Goal: Information Seeking & Learning: Learn about a topic

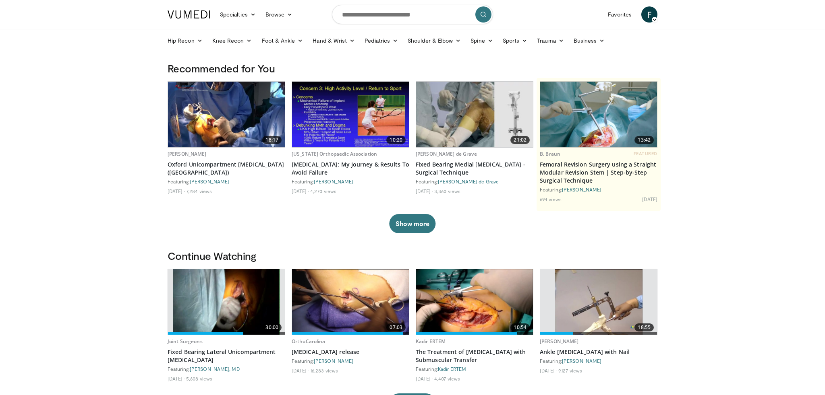
click at [654, 22] on icon at bounding box center [655, 20] width 6 height 6
click at [654, 19] on icon at bounding box center [655, 20] width 6 height 6
click at [662, 48] on div "Hip Recon Hip Arthroplasty Revision Hip Arthroplasty Hip Preservation Knee Reco…" at bounding box center [412, 40] width 499 height 23
click at [646, 13] on span "F" at bounding box center [649, 14] width 16 height 16
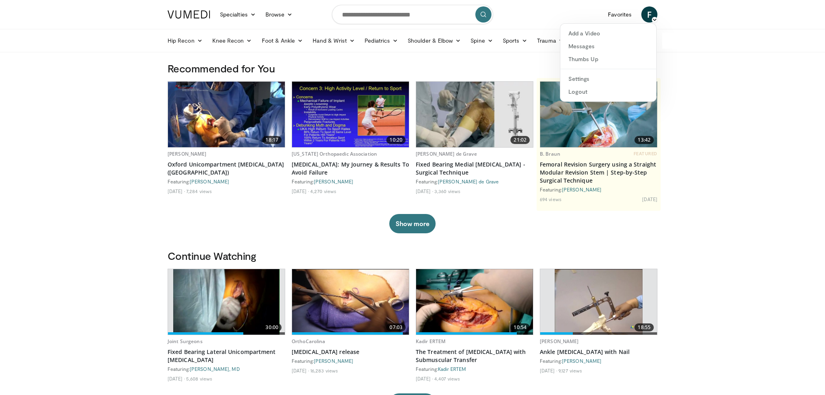
drag, startPoint x: 687, startPoint y: 42, endPoint x: 621, endPoint y: 23, distance: 69.5
click at [662, 42] on div "Hip Recon Hip Arthroplasty Revision Hip Arthroplasty Hip Preservation Knee Reco…" at bounding box center [412, 40] width 499 height 23
click at [618, 17] on link "Favorites" at bounding box center [619, 14] width 33 height 16
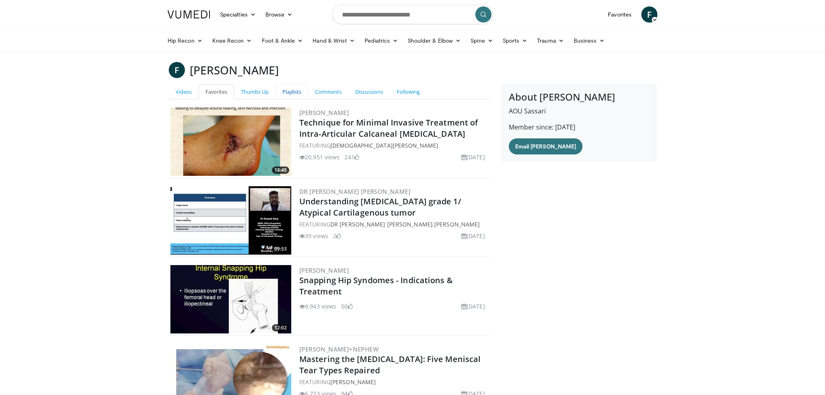
click at [296, 92] on link "Playlists" at bounding box center [291, 92] width 33 height 15
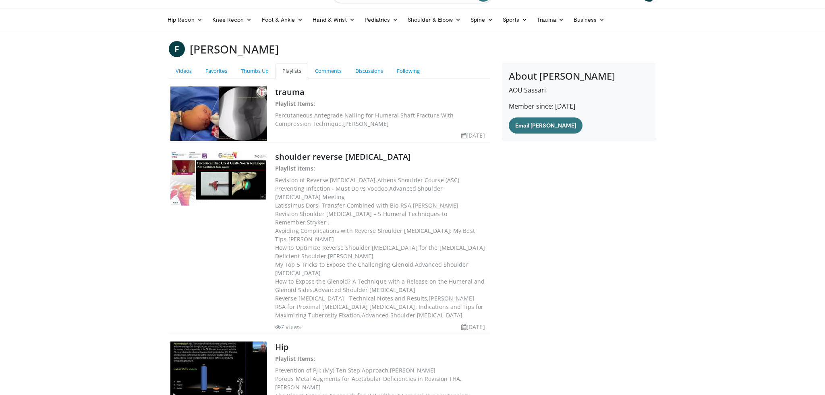
scroll to position [19, 0]
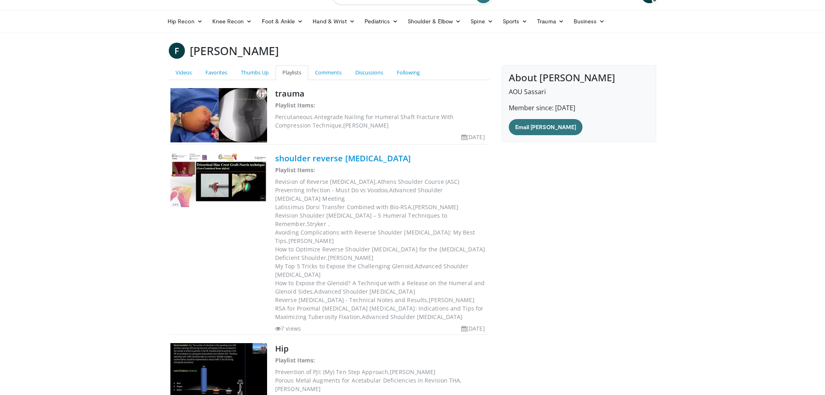
click at [326, 157] on link "shoulder reverse [MEDICAL_DATA]" at bounding box center [343, 158] width 136 height 11
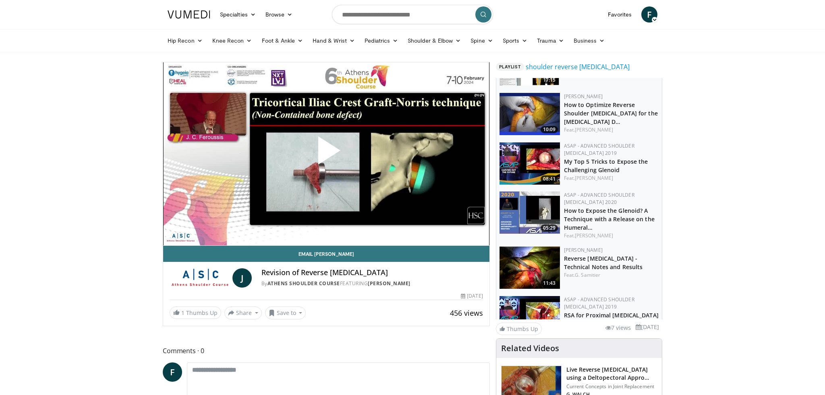
scroll to position [235, 0]
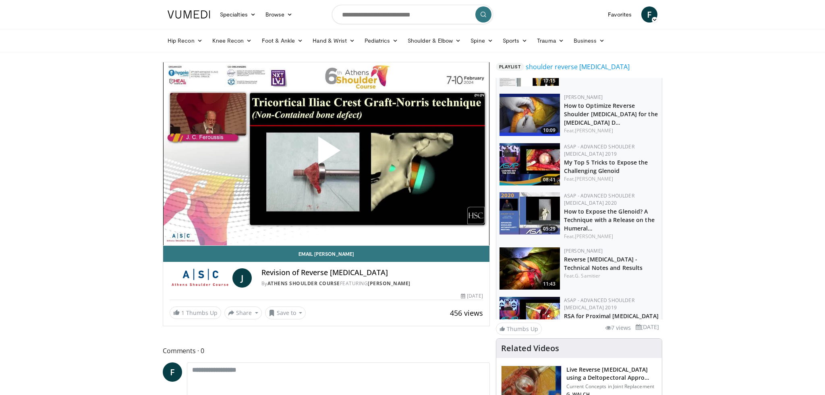
click at [528, 208] on img at bounding box center [529, 214] width 60 height 42
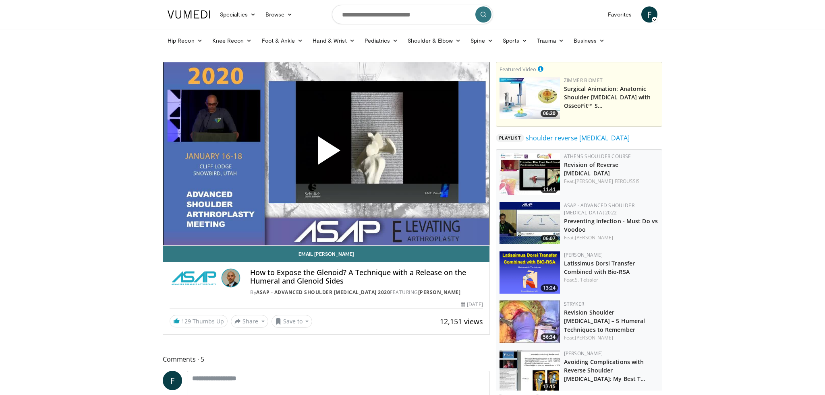
click at [326, 154] on span "Video Player" at bounding box center [326, 154] width 0 height 0
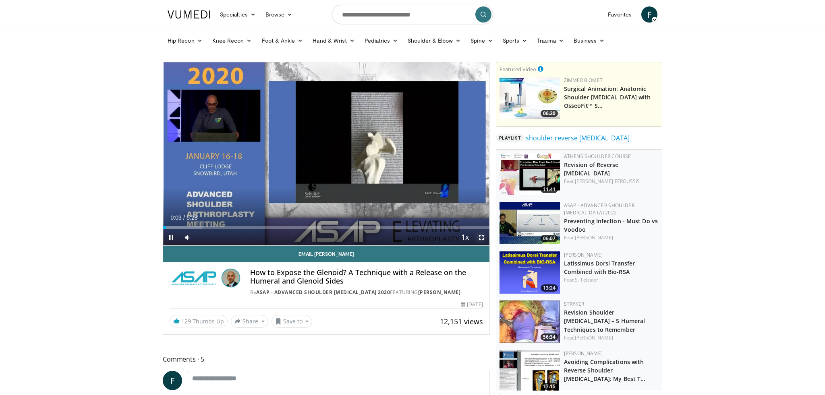
click at [481, 239] on span "Video Player" at bounding box center [481, 238] width 16 height 16
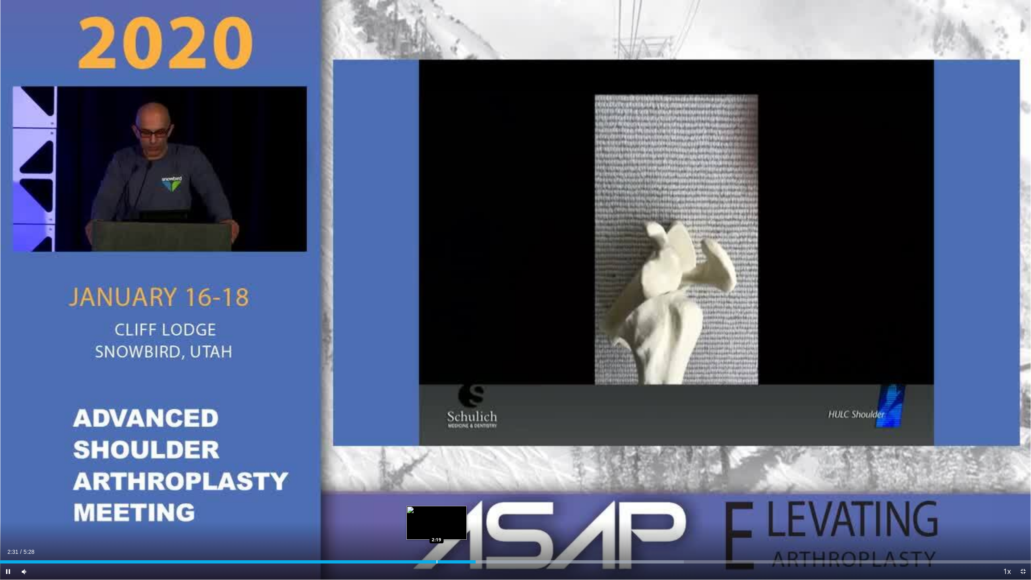
click at [437, 395] on div "Progress Bar" at bounding box center [437, 561] width 1 height 3
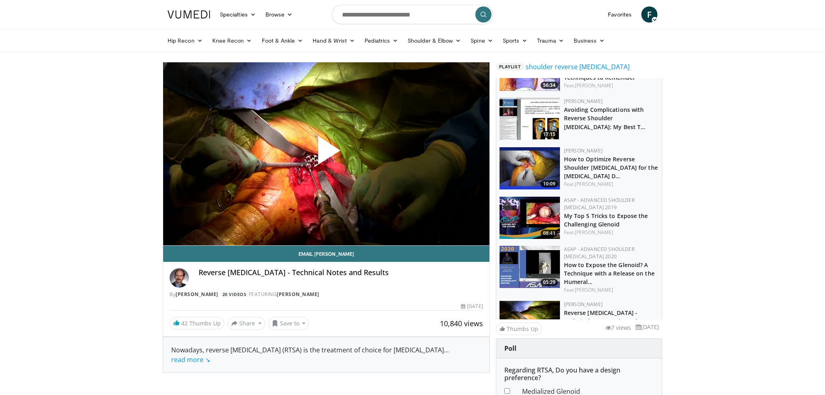
scroll to position [189, 0]
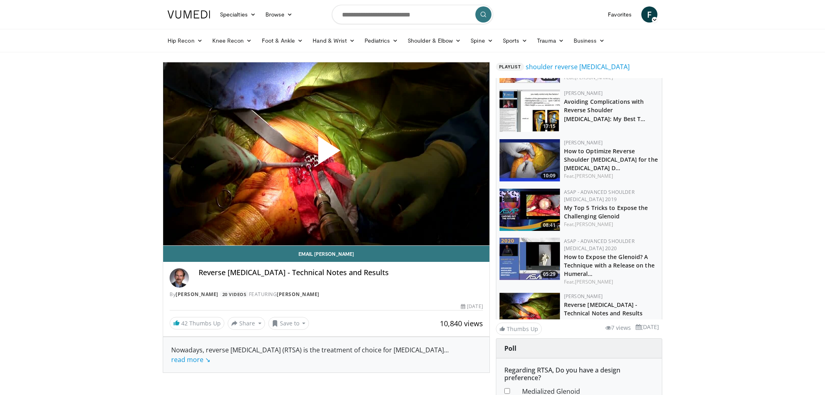
click at [524, 199] on img at bounding box center [529, 210] width 60 height 42
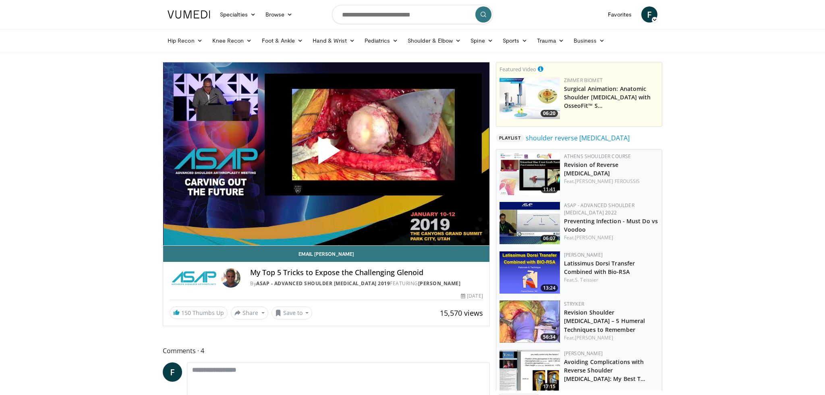
click at [326, 154] on span "Video Player" at bounding box center [326, 154] width 0 height 0
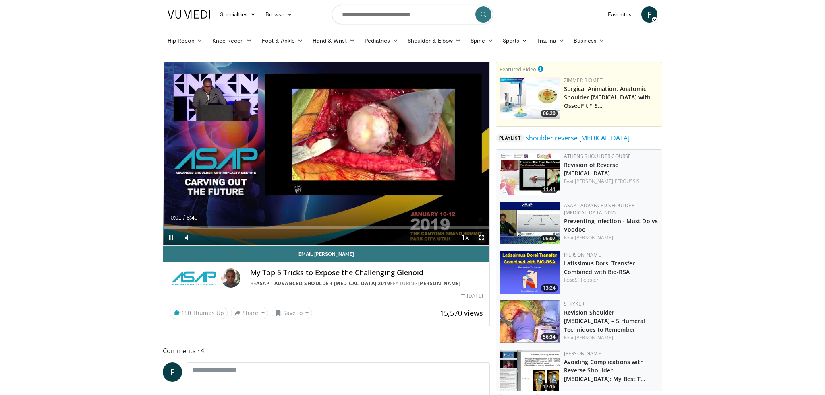
click at [479, 236] on span "Video Player" at bounding box center [481, 238] width 16 height 16
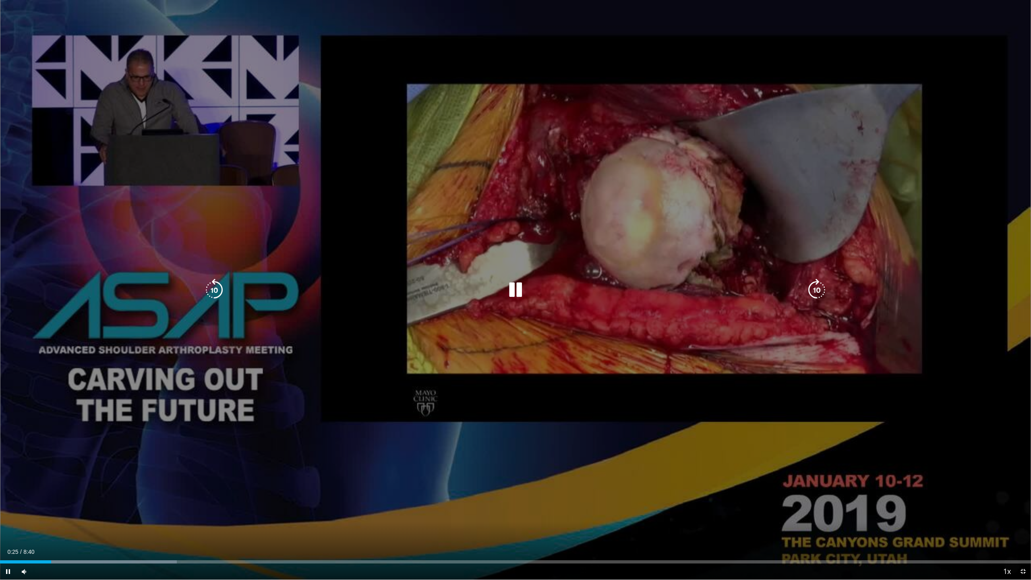
click at [520, 288] on icon "Video Player" at bounding box center [515, 290] width 23 height 23
click at [515, 283] on icon "Video Player" at bounding box center [515, 290] width 23 height 23
click at [522, 292] on icon "Video Player" at bounding box center [515, 290] width 23 height 23
click at [518, 292] on icon "Video Player" at bounding box center [515, 290] width 23 height 23
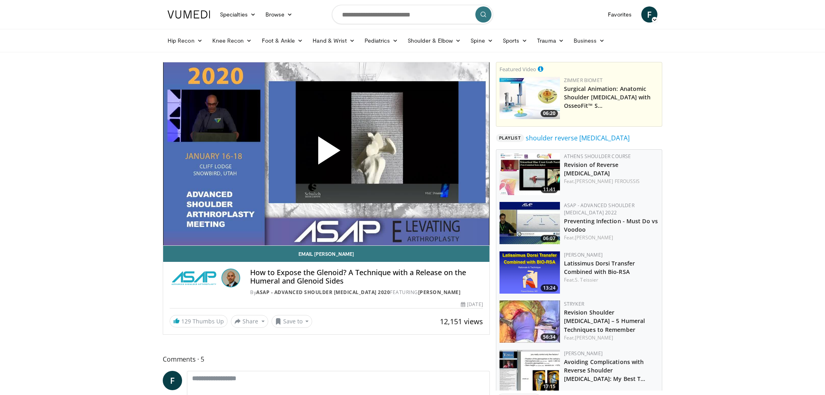
click at [526, 369] on img at bounding box center [529, 371] width 60 height 42
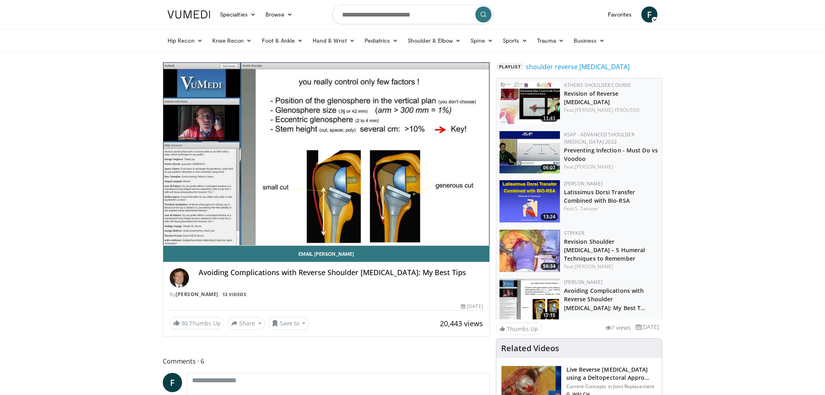
click at [326, 154] on span "Video Player" at bounding box center [326, 154] width 0 height 0
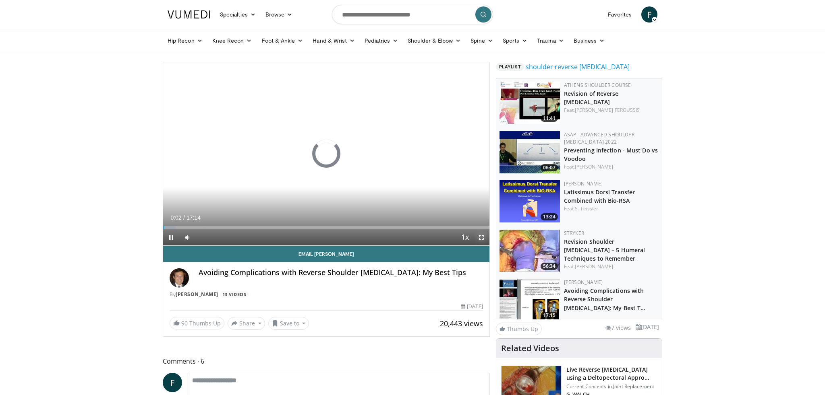
click at [480, 238] on span "Video Player" at bounding box center [481, 238] width 16 height 16
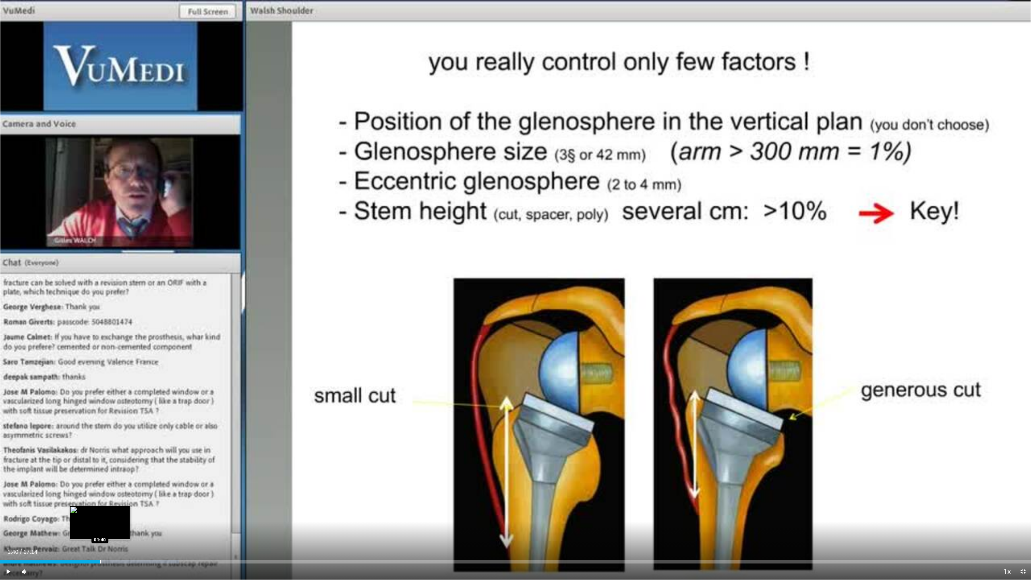
click at [100, 395] on div "Loaded : 17.37% 01:40 01:40" at bounding box center [515, 560] width 1031 height 8
click at [85, 395] on div "Progress Bar" at bounding box center [85, 561] width 1 height 3
click at [76, 395] on div "Progress Bar" at bounding box center [76, 561] width 1 height 3
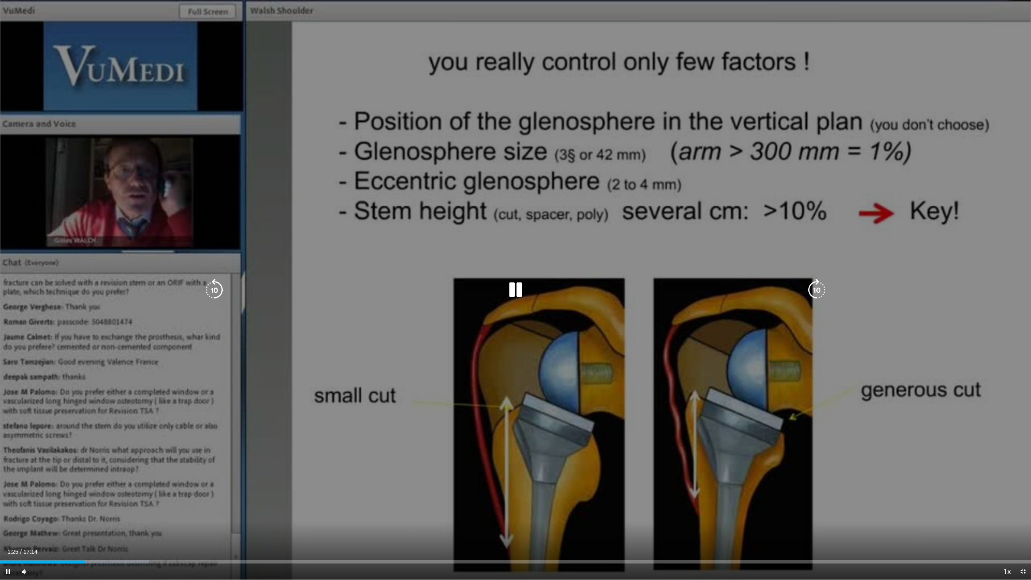
click at [520, 285] on icon "Video Player" at bounding box center [515, 290] width 23 height 23
click at [518, 295] on icon "Video Player" at bounding box center [515, 290] width 23 height 23
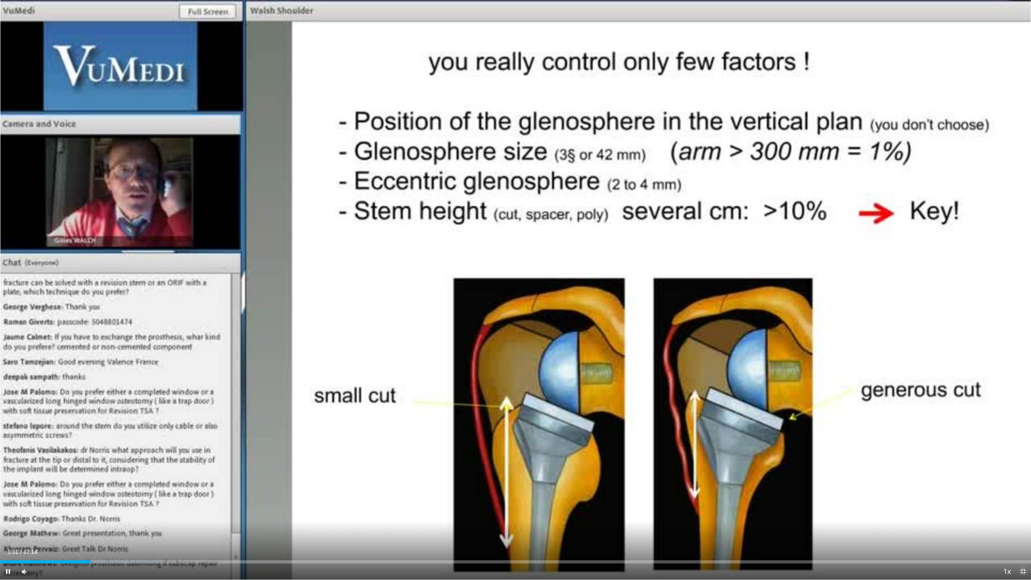
click at [824, 395] on span "Video Player" at bounding box center [1023, 571] width 16 height 16
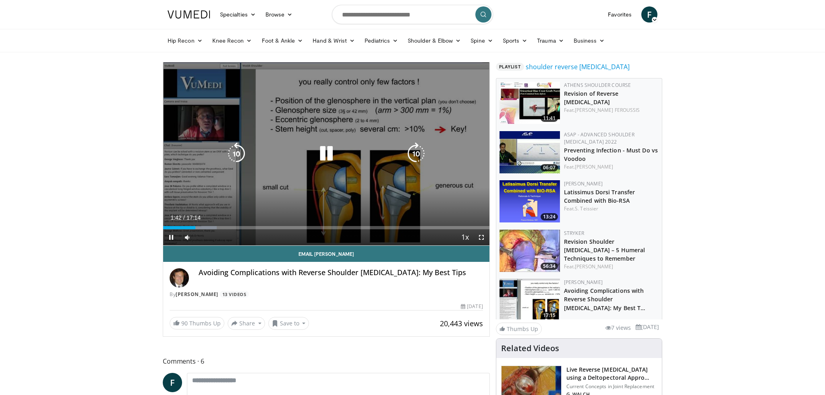
click at [333, 153] on icon "Video Player" at bounding box center [326, 154] width 23 height 23
click at [325, 158] on icon "Video Player" at bounding box center [326, 154] width 23 height 23
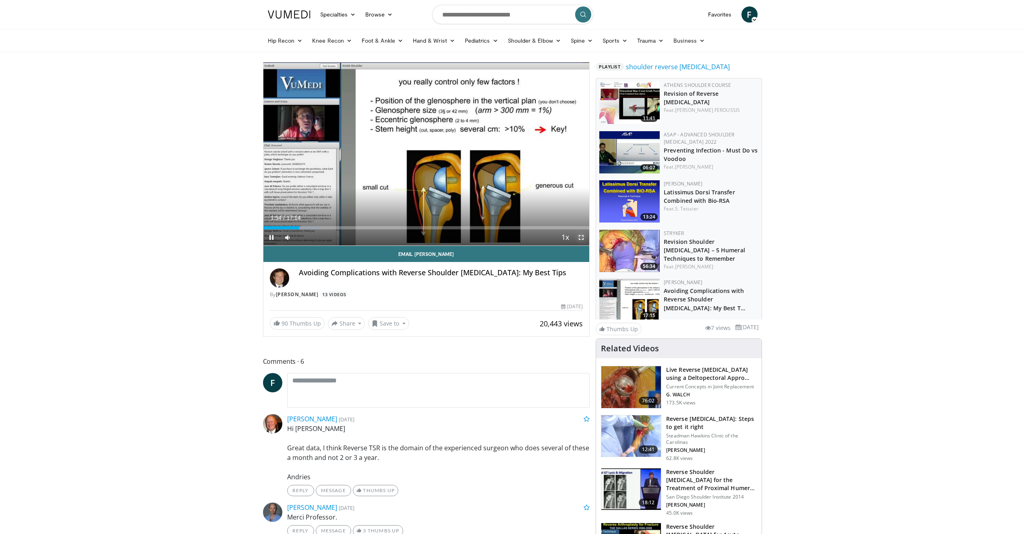
click at [580, 238] on span "Video Player" at bounding box center [581, 238] width 16 height 16
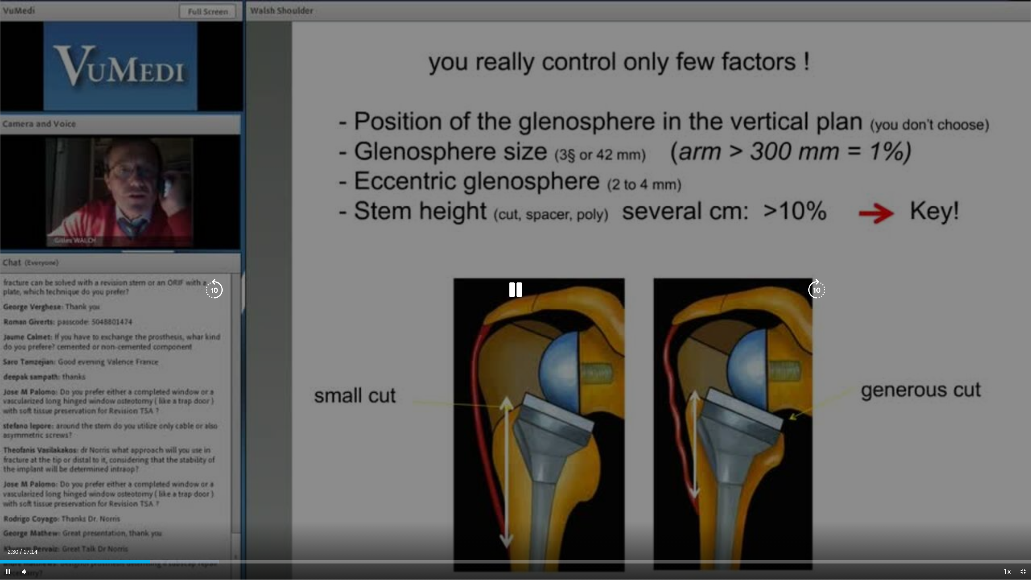
click at [520, 290] on icon "Video Player" at bounding box center [515, 290] width 23 height 23
click at [512, 290] on icon "Video Player" at bounding box center [515, 290] width 23 height 23
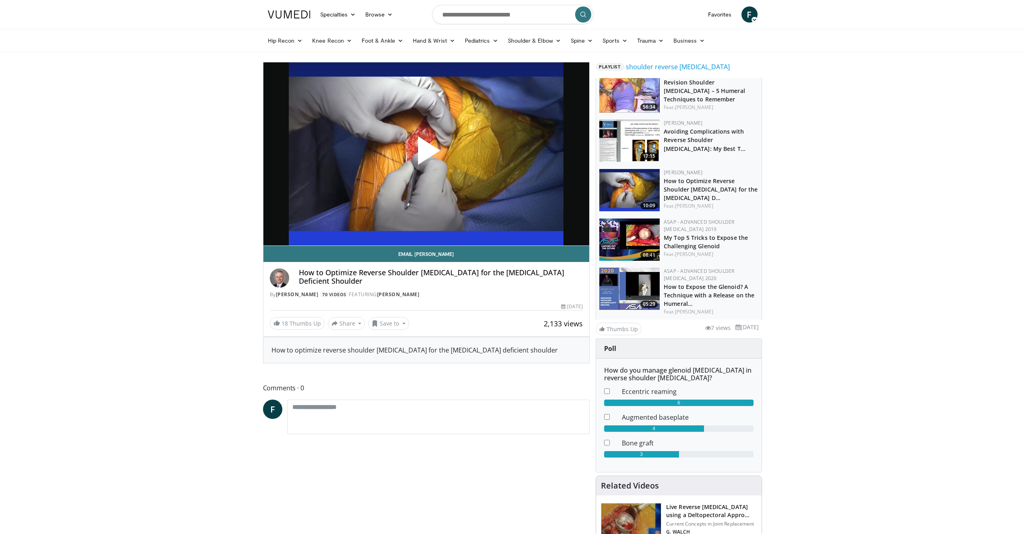
scroll to position [166, 0]
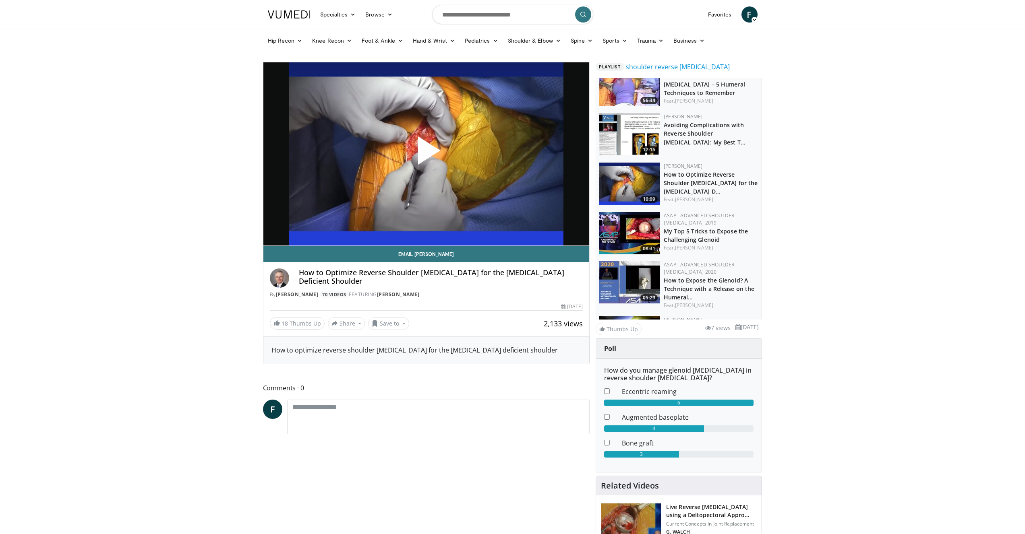
click at [625, 234] on img at bounding box center [629, 233] width 60 height 42
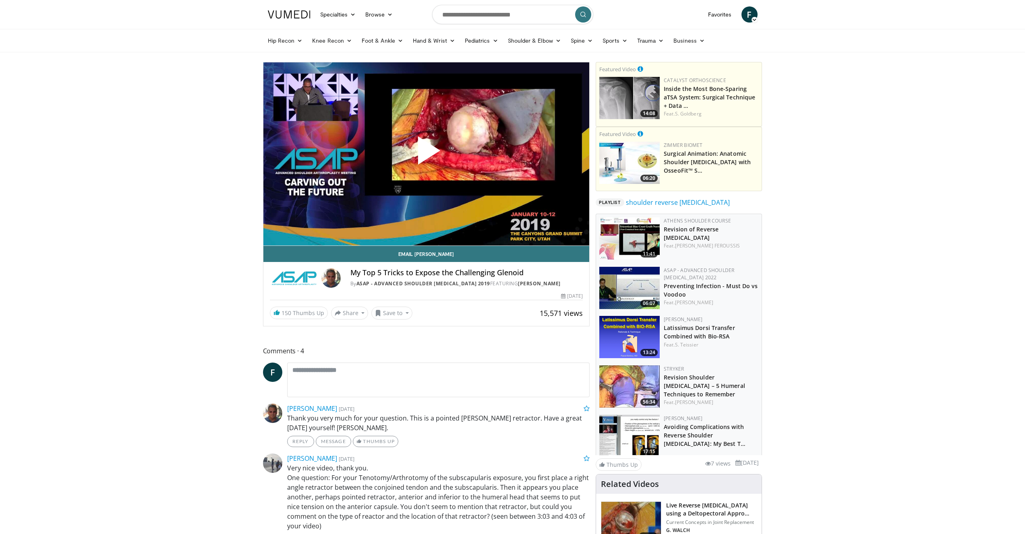
click at [426, 154] on span "Video Player" at bounding box center [426, 154] width 0 height 0
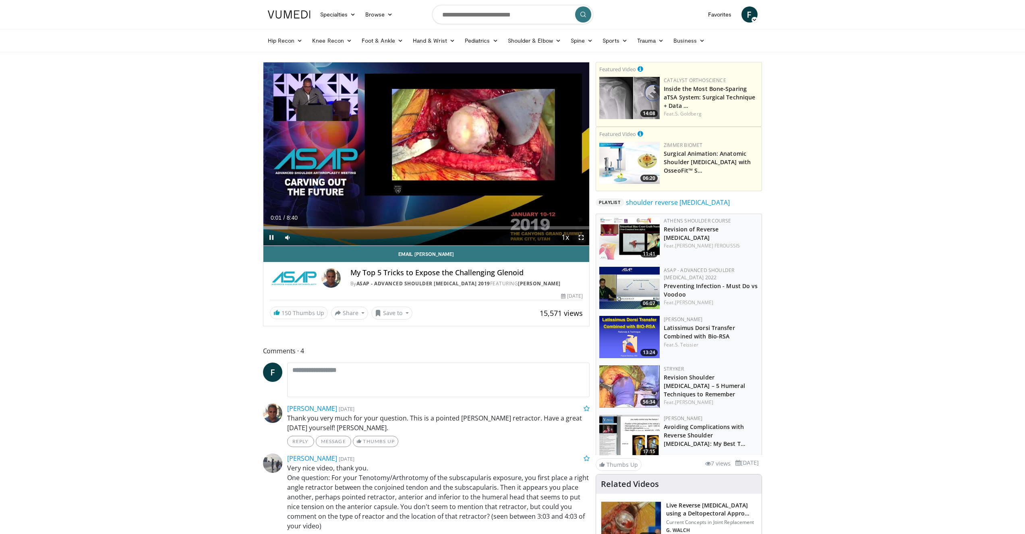
click at [582, 238] on span "Video Player" at bounding box center [581, 238] width 16 height 16
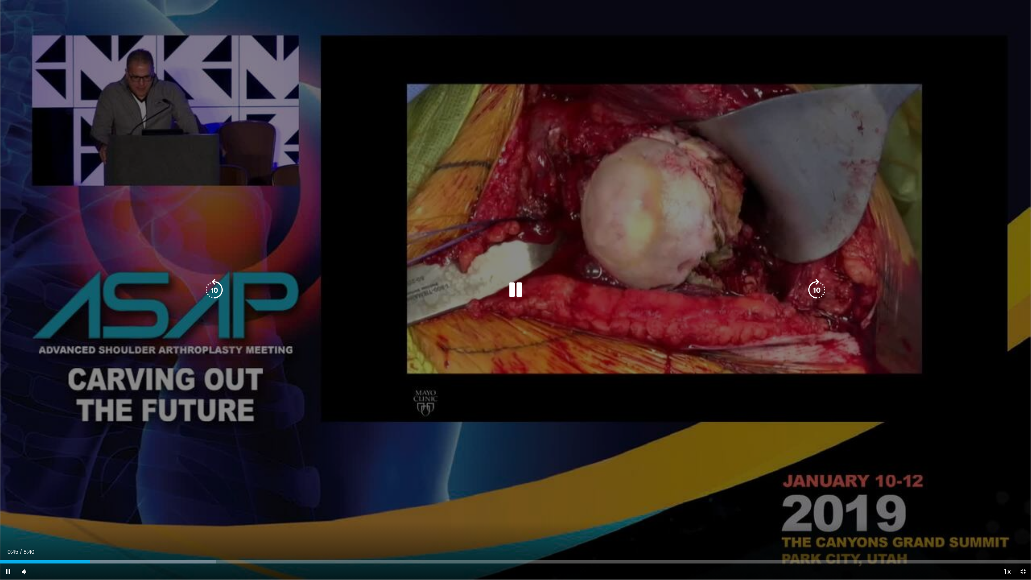
click at [519, 290] on icon "Video Player" at bounding box center [515, 290] width 23 height 23
